Goal: Task Accomplishment & Management: Manage account settings

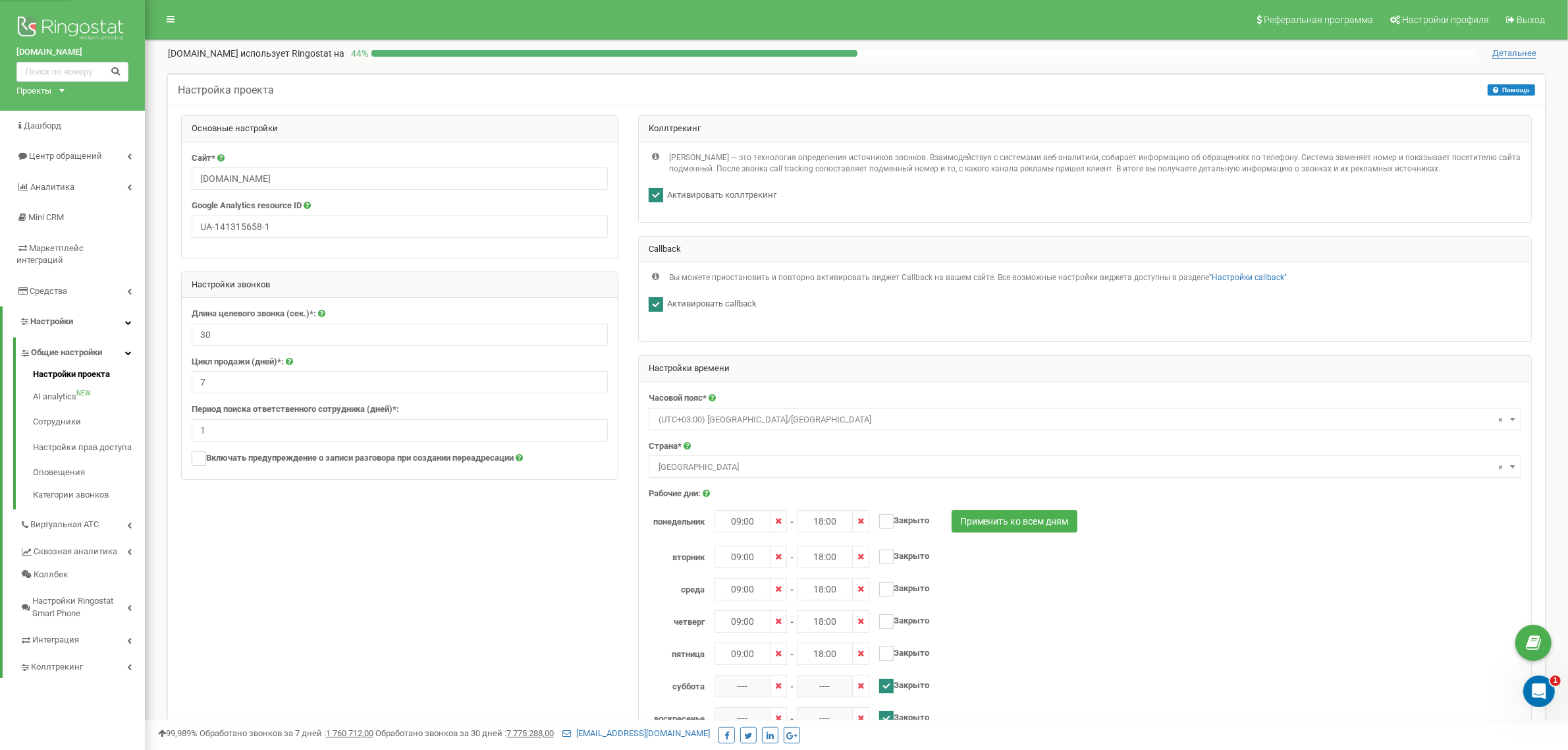
click at [58, 87] on div "Проекты [DOMAIN_NAME] [DOMAIN_NAME] [DOMAIN_NAME]" at bounding box center [37, 91] width 43 height 12
click at [51, 124] on link "[DOMAIN_NAME]" at bounding box center [53, 123] width 60 height 7
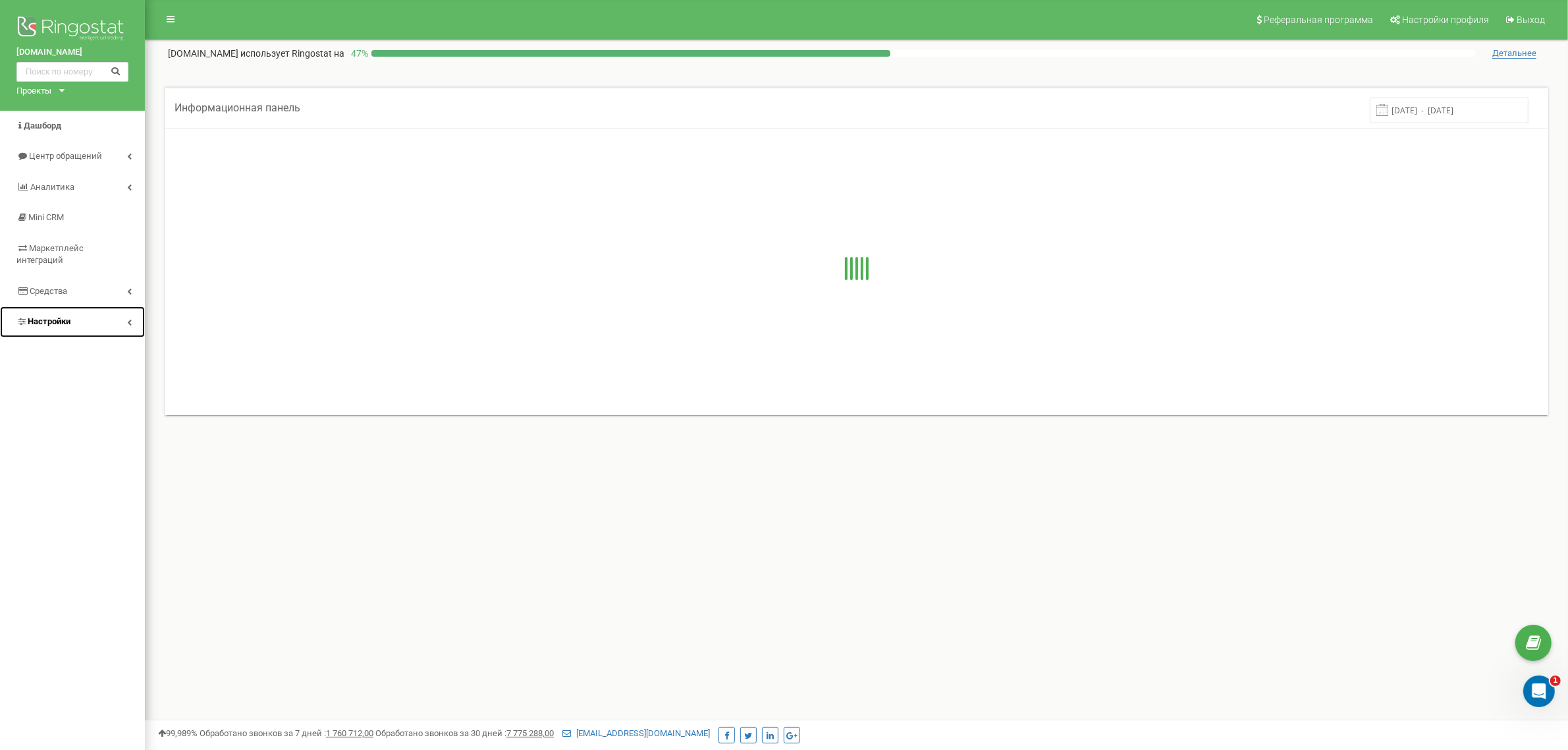
click at [87, 310] on link "Настройки" at bounding box center [72, 322] width 145 height 31
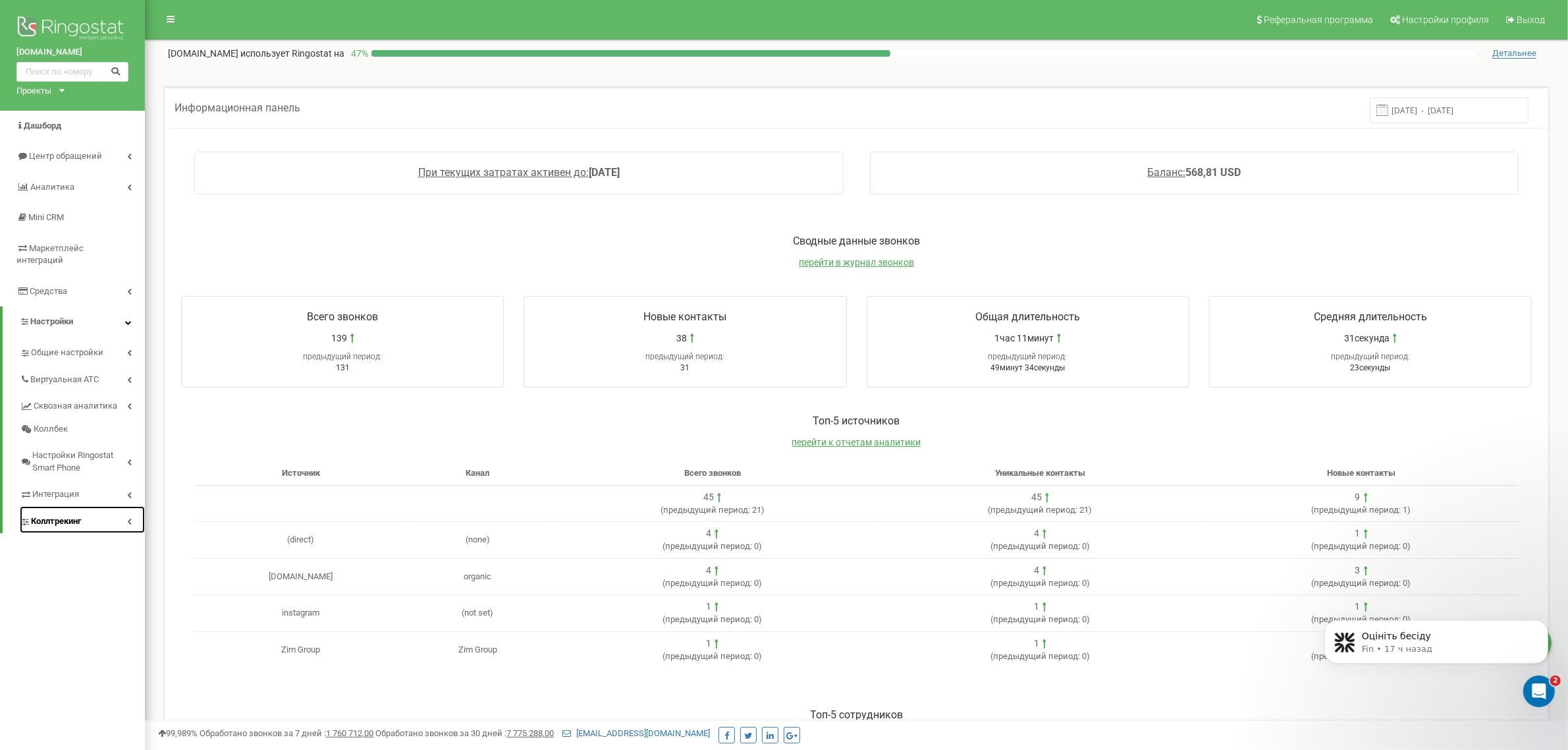
click at [67, 515] on span "Коллтрекинг" at bounding box center [56, 522] width 50 height 12
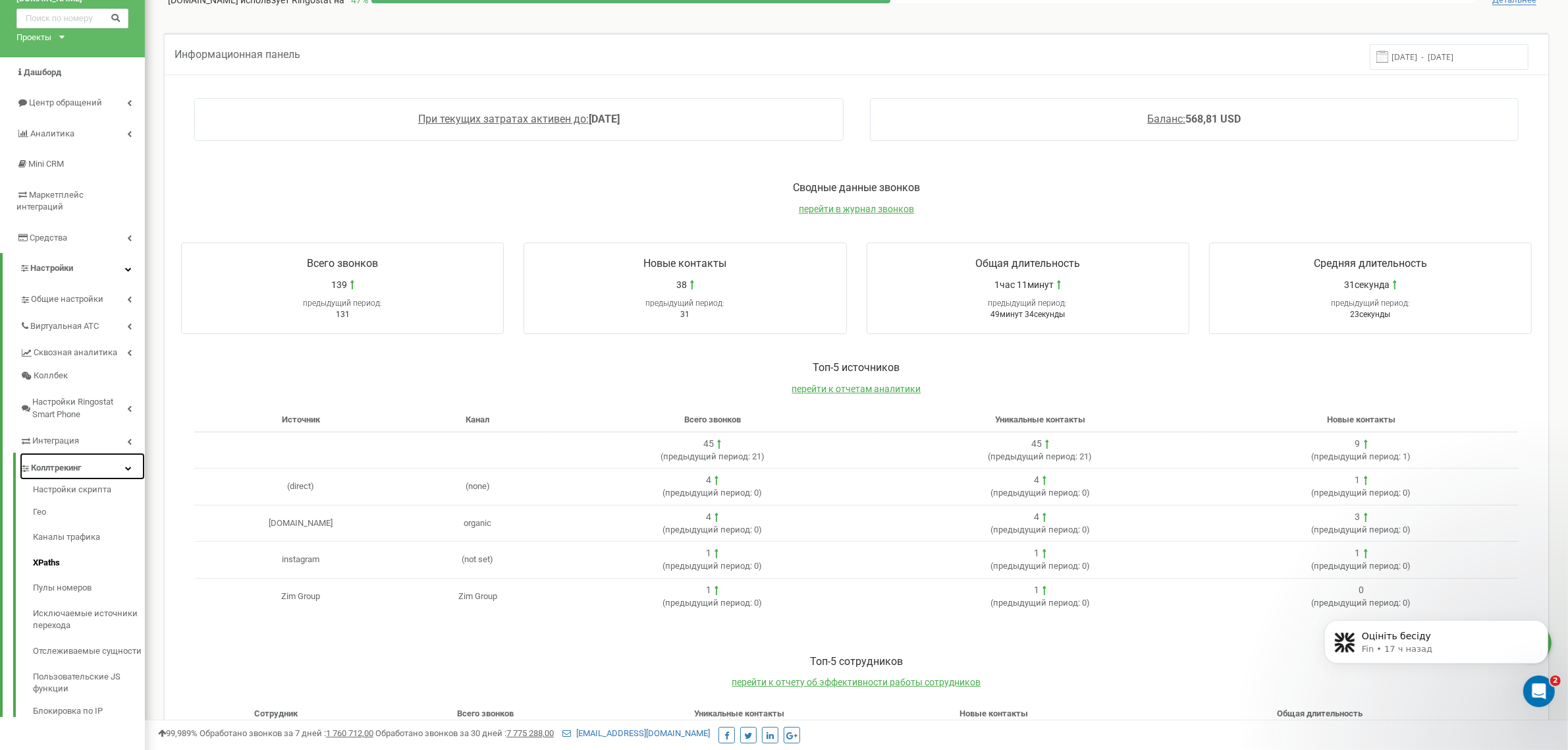
scroll to position [82, 0]
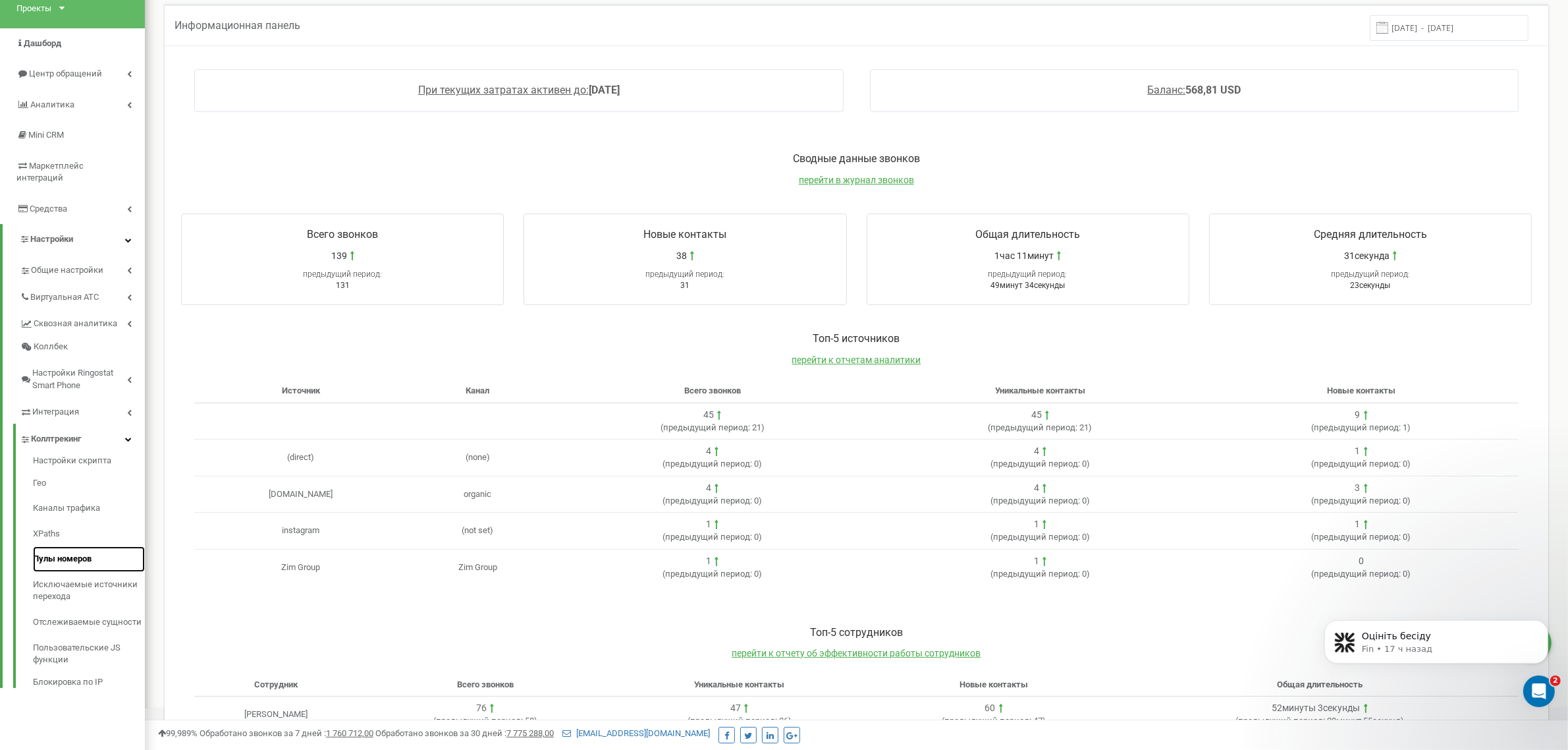
click at [63, 549] on link "Пулы номеров" at bounding box center [89, 559] width 112 height 26
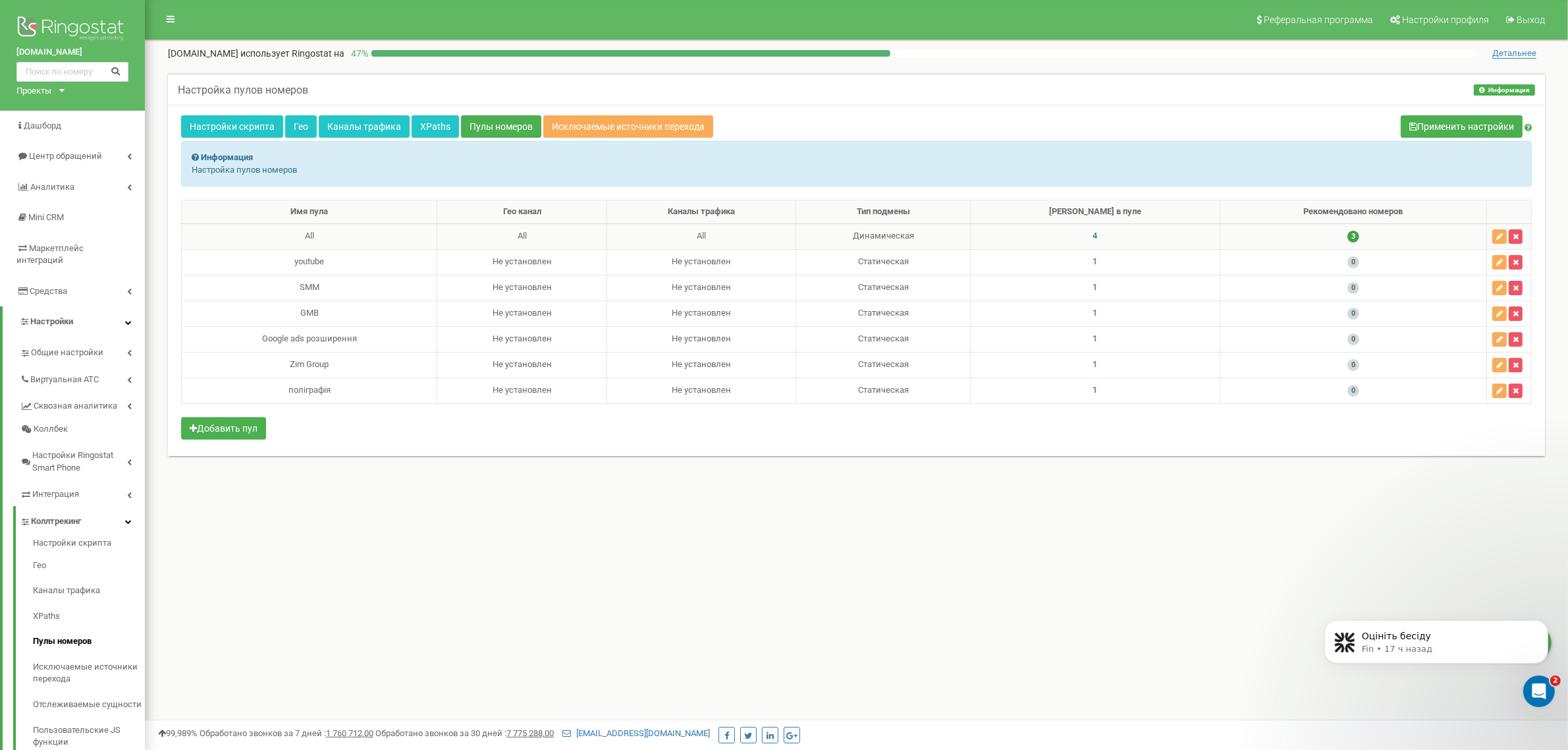
click at [1098, 238] on span "4" at bounding box center [1095, 235] width 5 height 10
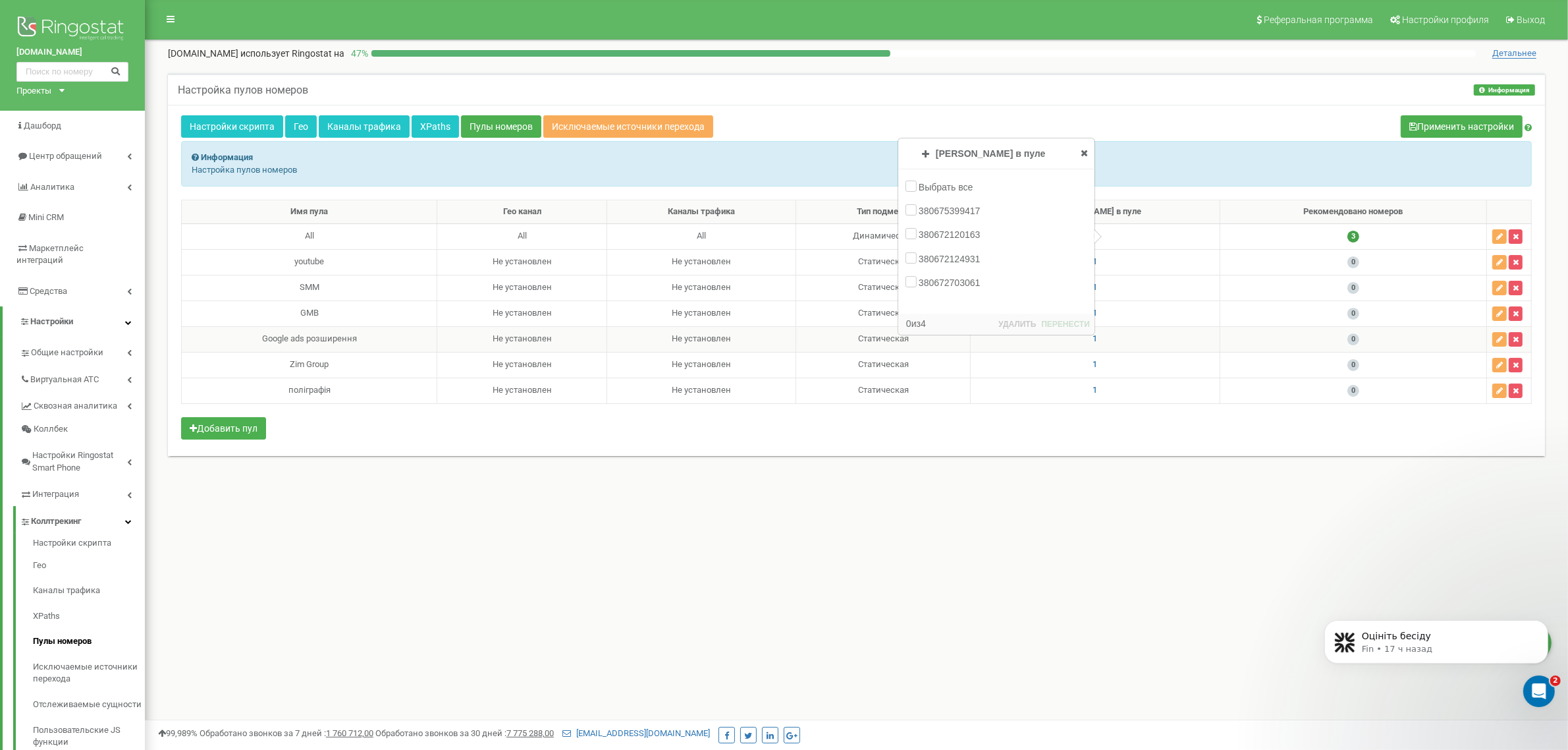
drag, startPoint x: 920, startPoint y: 433, endPoint x: 1113, endPoint y: 349, distance: 210.5
click at [921, 432] on div "Имя пула Гео канал Каналы трафика Тип подмены Номеров в пуле Рекомендовано номе…" at bounding box center [856, 321] width 1351 height 243
click at [1098, 262] on span "1" at bounding box center [1095, 261] width 5 height 10
click at [1098, 289] on span "1" at bounding box center [1095, 286] width 5 height 10
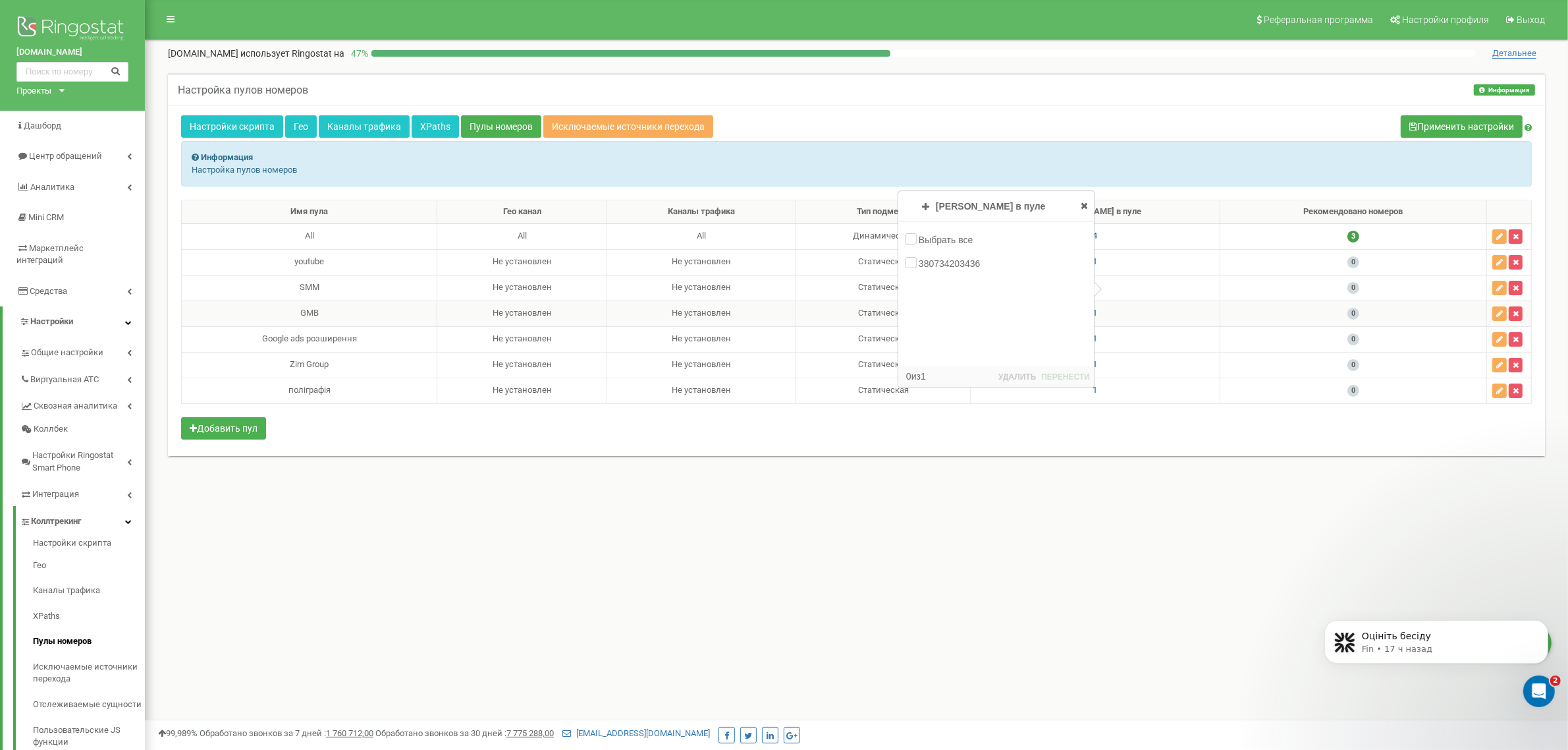
click at [1098, 317] on span "1" at bounding box center [1095, 313] width 5 height 10
click at [1123, 428] on div "Имя пула Гео канал Каналы трафика Тип подмены Номеров в пуле Рекомендовано номе…" at bounding box center [856, 321] width 1351 height 243
drag, startPoint x: 902, startPoint y: 464, endPoint x: 909, endPoint y: 461, distance: 7.6
click at [904, 463] on div "Настройка пулов номеров Информация Информация Настройка пулов номеров Настройки…" at bounding box center [856, 272] width 1396 height 399
drag, startPoint x: 1087, startPoint y: 232, endPoint x: 1058, endPoint y: 258, distance: 38.9
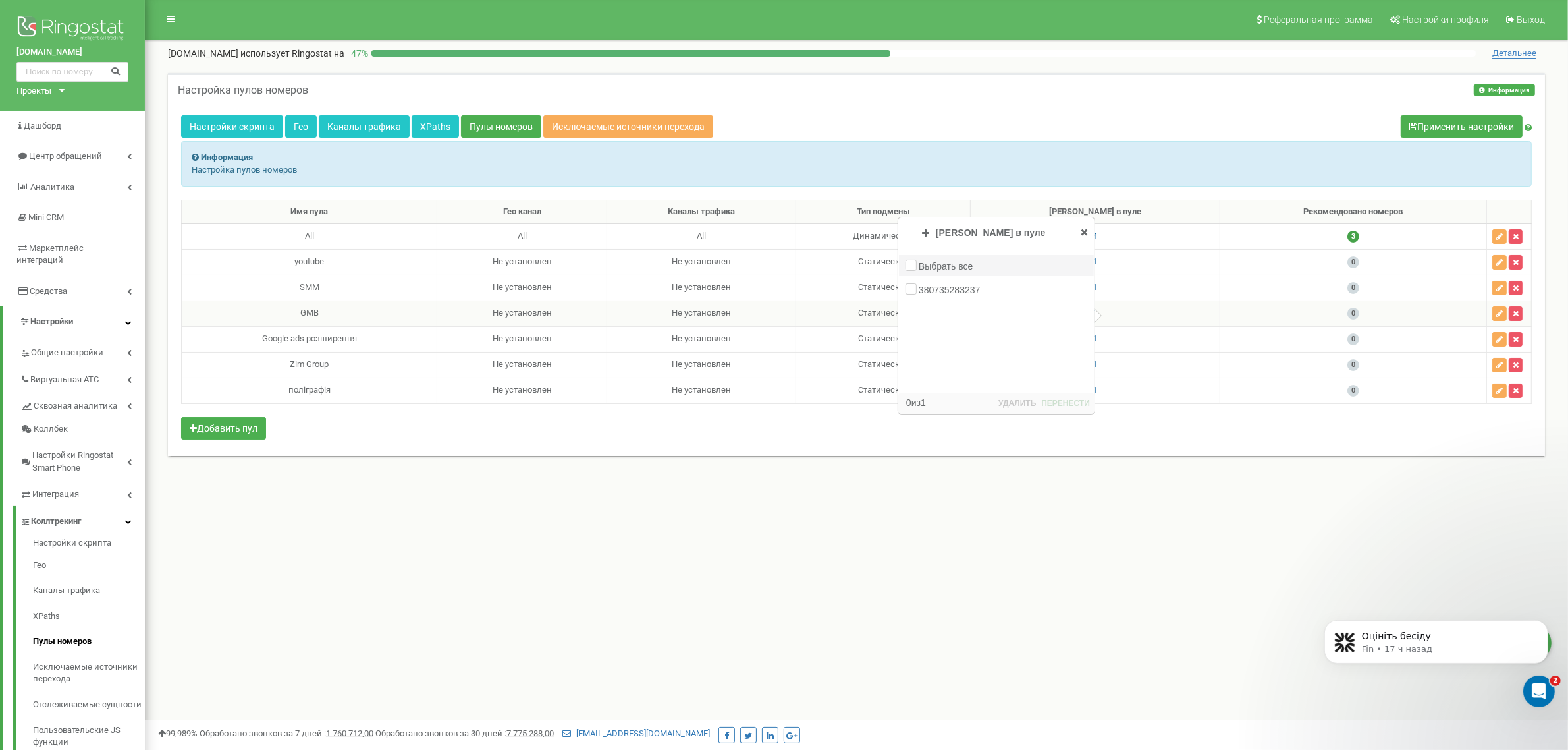
click at [1087, 232] on icon at bounding box center [1084, 232] width 7 height 9
click at [1098, 290] on span "1" at bounding box center [1095, 286] width 5 height 10
click at [573, 467] on div "Настройка пулов номеров Информация Информация Настройка пулов номеров Настройки…" at bounding box center [856, 272] width 1396 height 399
click at [1083, 206] on icon at bounding box center [1084, 206] width 7 height 9
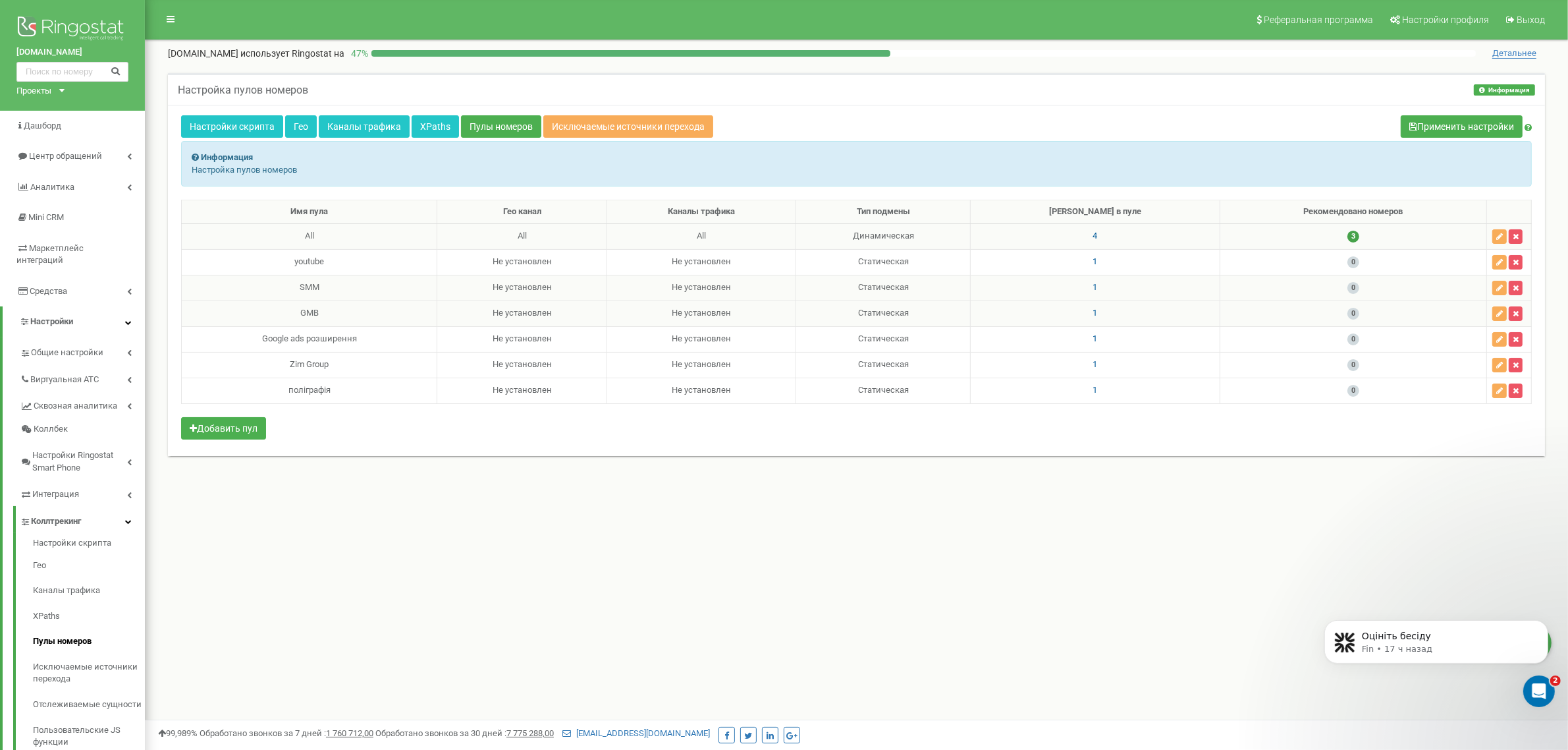
click at [1098, 236] on span "4" at bounding box center [1095, 235] width 5 height 10
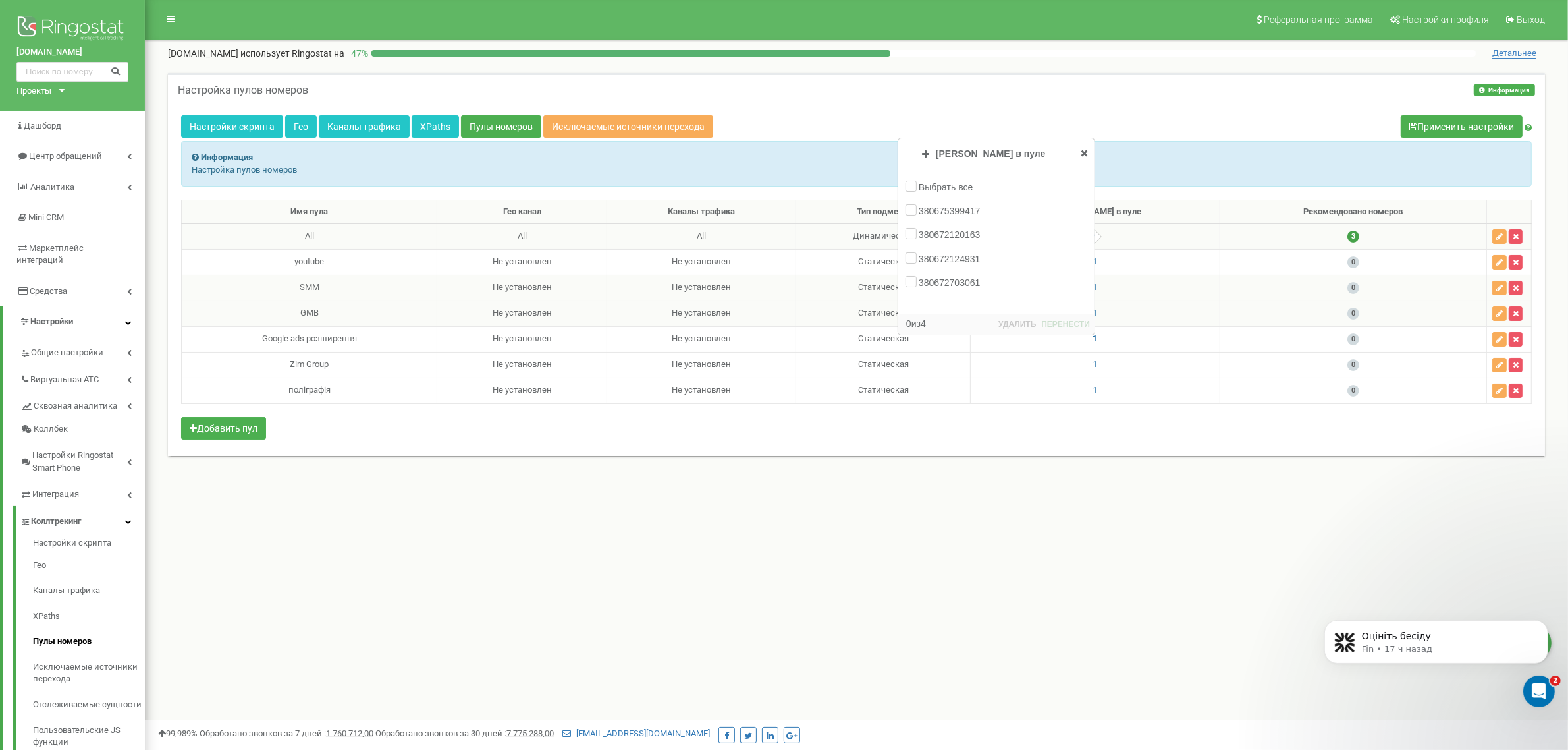
click at [1098, 236] on span "4" at bounding box center [1095, 235] width 5 height 10
click at [787, 159] on div "Информация Настройка пулов номеров" at bounding box center [856, 163] width 1351 height 46
click at [1082, 156] on icon at bounding box center [1084, 153] width 7 height 9
